Goal: Transaction & Acquisition: Purchase product/service

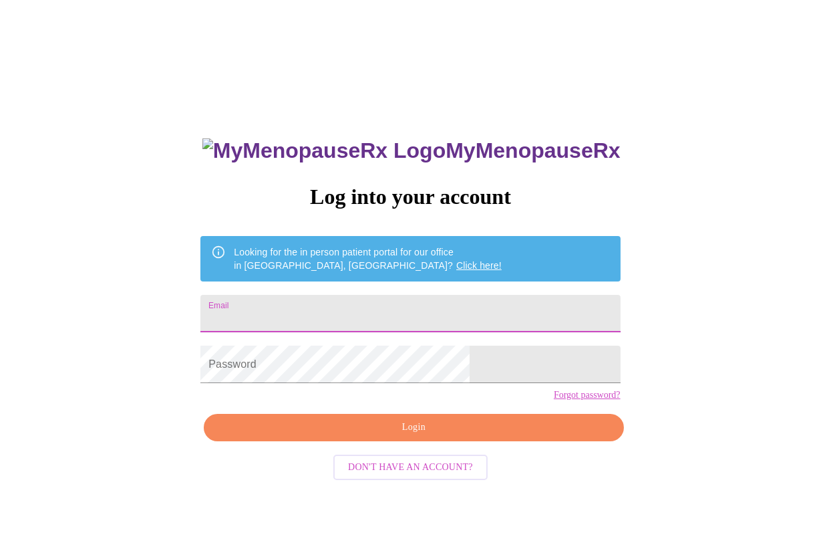
click at [339, 303] on input "Email" at bounding box center [410, 313] width 420 height 37
click at [391, 313] on input "fragassinl" at bounding box center [410, 313] width 420 height 37
type input "[EMAIL_ADDRESS][DOMAIN_NAME]"
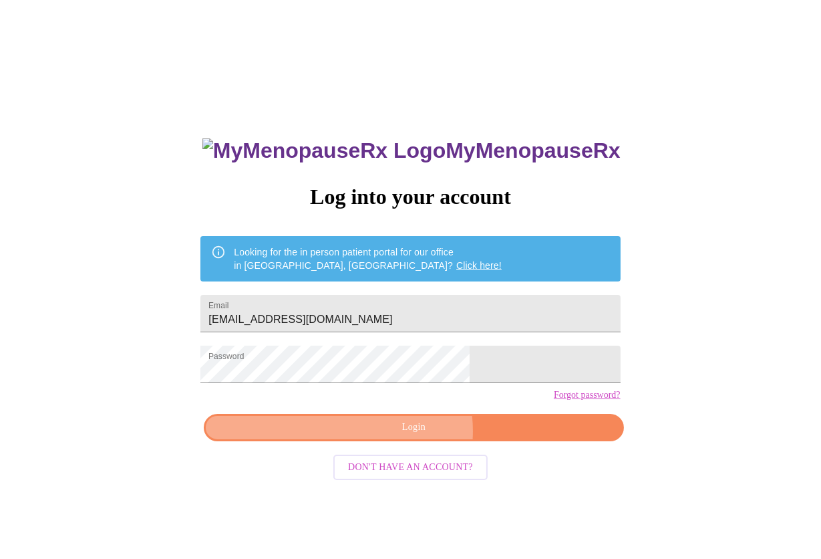
click at [412, 436] on span "Login" at bounding box center [413, 427] width 389 height 17
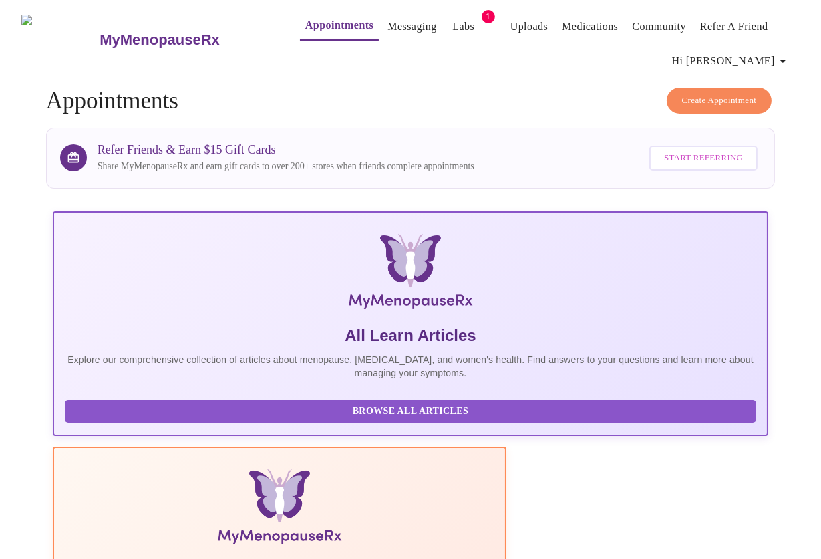
click at [452, 18] on link "Labs" at bounding box center [463, 26] width 22 height 19
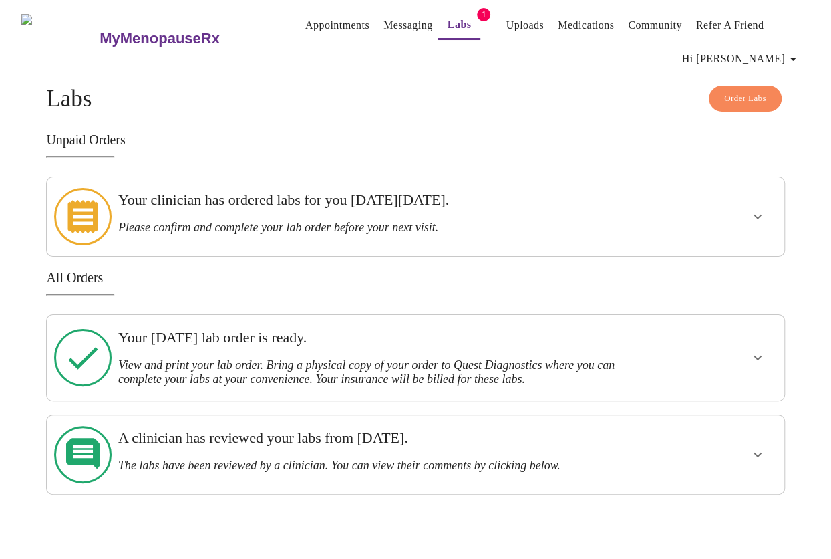
click at [408, 220] on h3 "Please confirm and complete your lab order before your next visit." at bounding box center [379, 227] width 523 height 14
click at [757, 210] on icon "show more" at bounding box center [758, 216] width 16 height 16
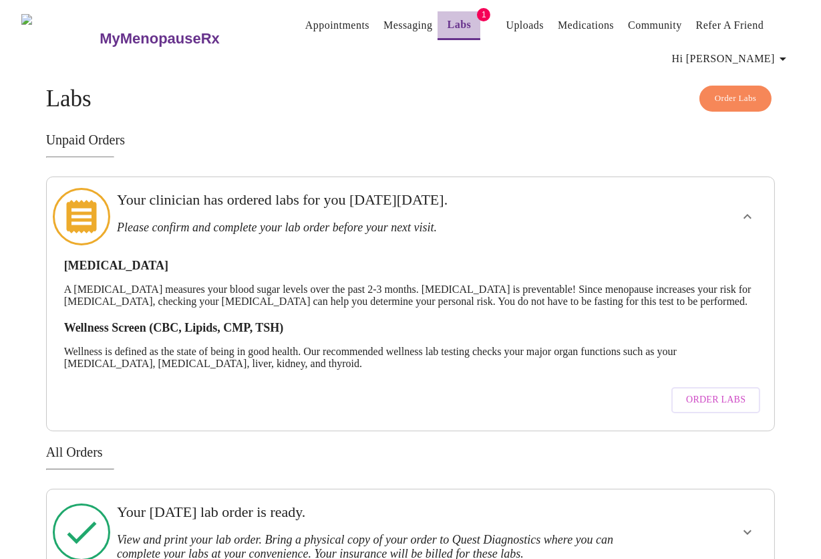
click at [448, 17] on link "Labs" at bounding box center [460, 24] width 24 height 19
click at [729, 397] on span "Order Labs" at bounding box center [715, 399] width 59 height 17
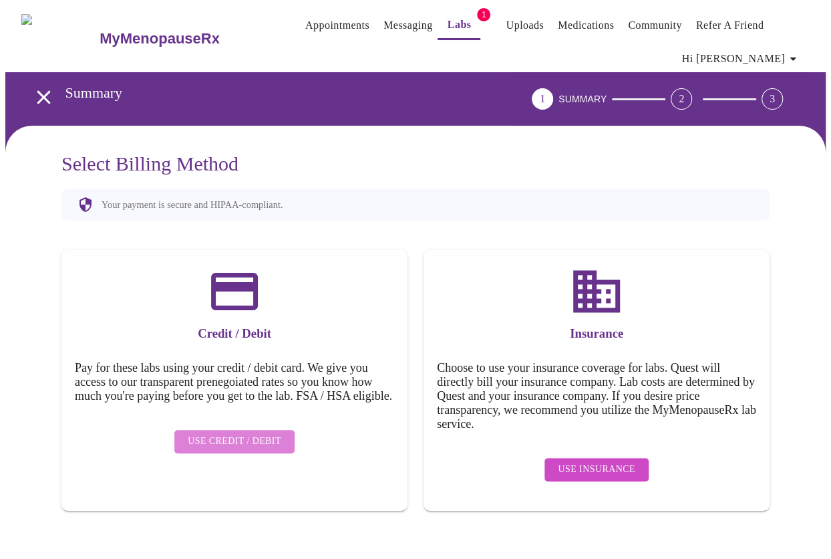
click at [237, 448] on span "Use Credit / Debit" at bounding box center [235, 441] width 94 height 17
